Goal: Find specific page/section: Find specific page/section

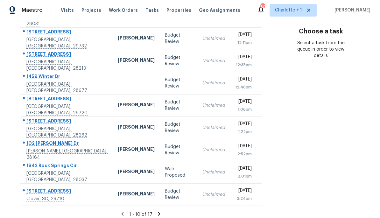
scroll to position [113, 0]
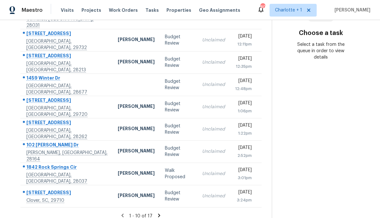
click at [157, 212] on icon at bounding box center [159, 215] width 6 height 6
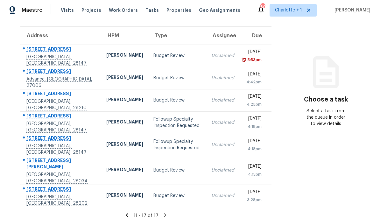
scroll to position [47, 0]
click at [120, 212] on div "11 - 17 of 17" at bounding box center [145, 215] width 271 height 7
click at [125, 212] on icon at bounding box center [127, 215] width 6 height 6
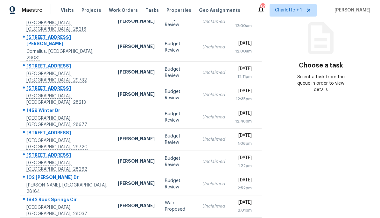
scroll to position [82, 0]
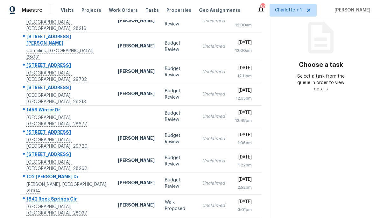
click at [67, 137] on div "Lancaster, SC, 29720" at bounding box center [66, 143] width 81 height 13
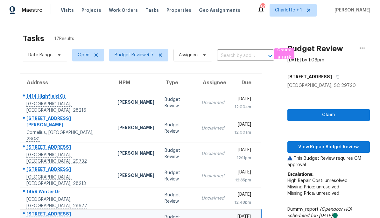
scroll to position [0, 0]
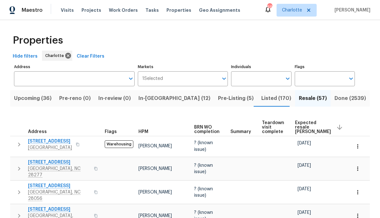
click at [304, 127] on span "Expected resale [PERSON_NAME]" at bounding box center [313, 126] width 36 height 13
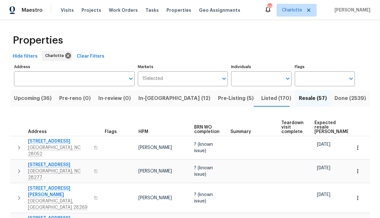
click at [320, 124] on span "Expected resale [PERSON_NAME]" at bounding box center [332, 126] width 36 height 13
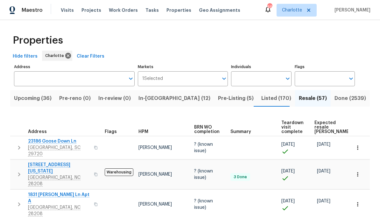
click at [321, 130] on span "Expected resale [PERSON_NAME]" at bounding box center [332, 126] width 36 height 13
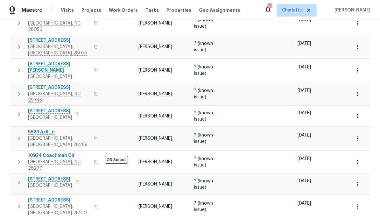
scroll to position [169, 0]
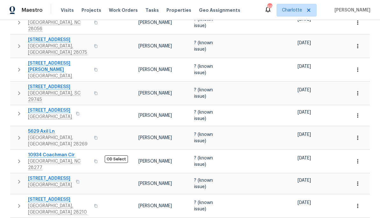
click at [39, 128] on span "5629 Axil Ln" at bounding box center [59, 131] width 62 height 6
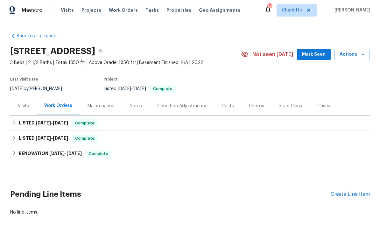
click at [222, 109] on div "Costs" at bounding box center [227, 106] width 12 height 6
